Goal: Check status: Check status

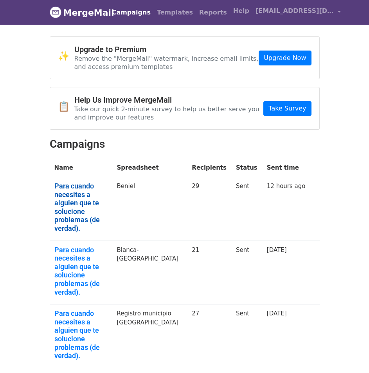
click at [94, 200] on link "Para cuando necesites a alguien que te solucione problemas (de verdad)." at bounding box center [80, 207] width 53 height 51
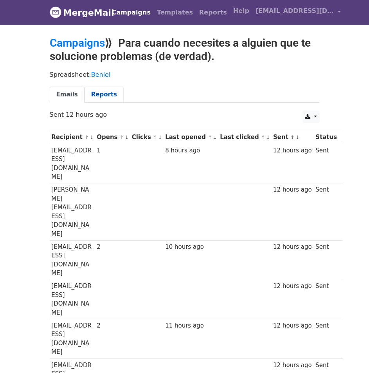
click at [103, 94] on link "Reports" at bounding box center [104, 95] width 39 height 16
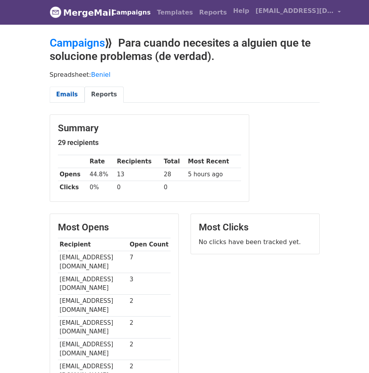
click at [67, 89] on link "Emails" at bounding box center [67, 95] width 35 height 16
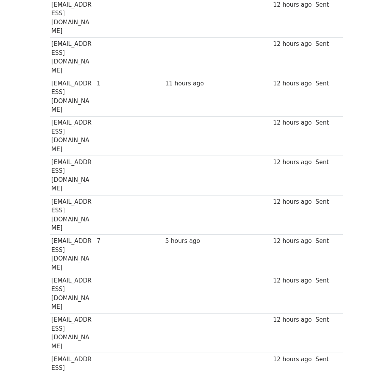
scroll to position [366, 0]
